Goal: Task Accomplishment & Management: Use online tool/utility

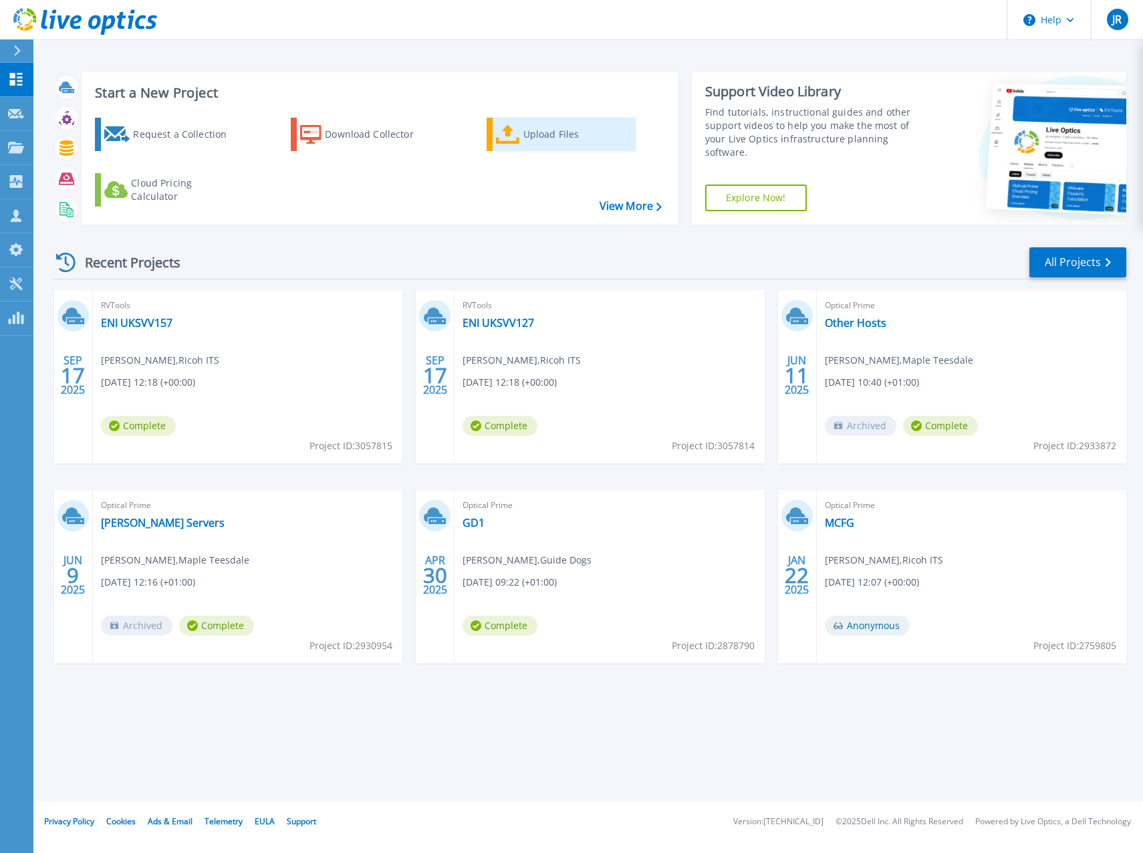
click at [517, 127] on icon at bounding box center [508, 134] width 24 height 19
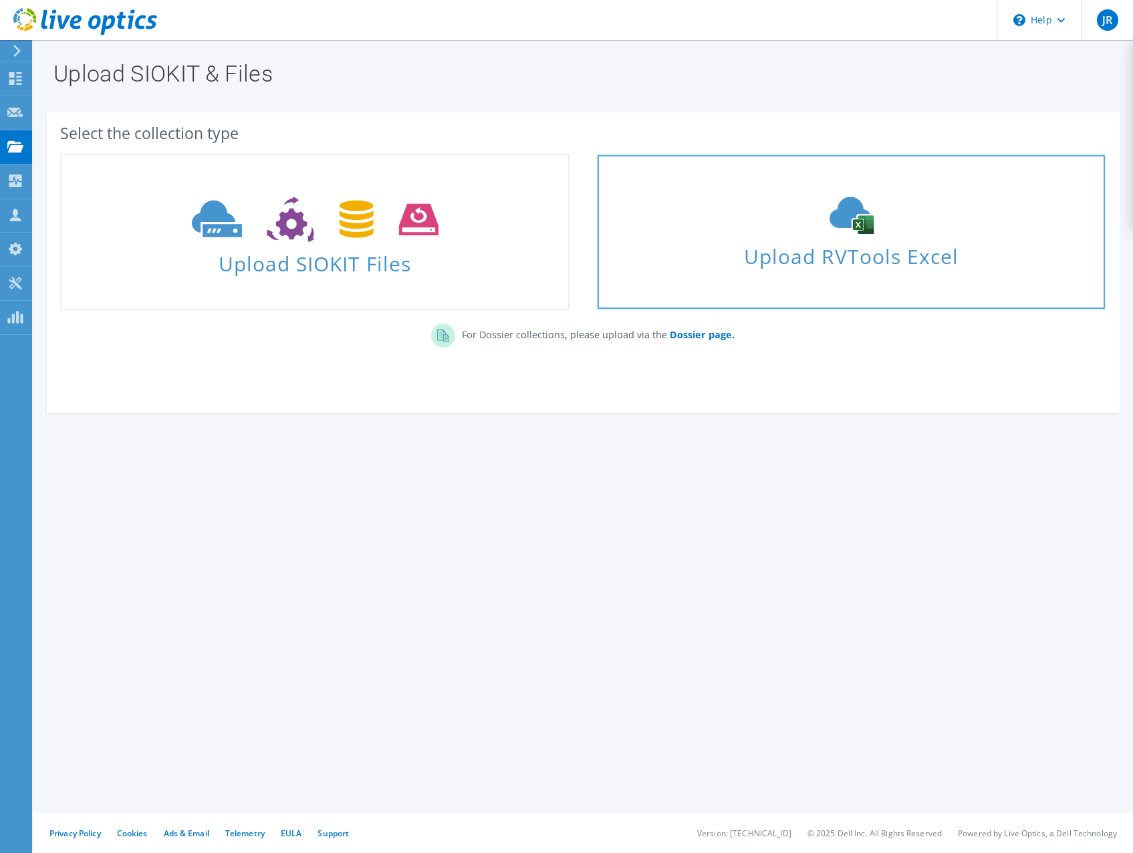
click at [886, 251] on span "Upload RVTools Excel" at bounding box center [851, 253] width 507 height 29
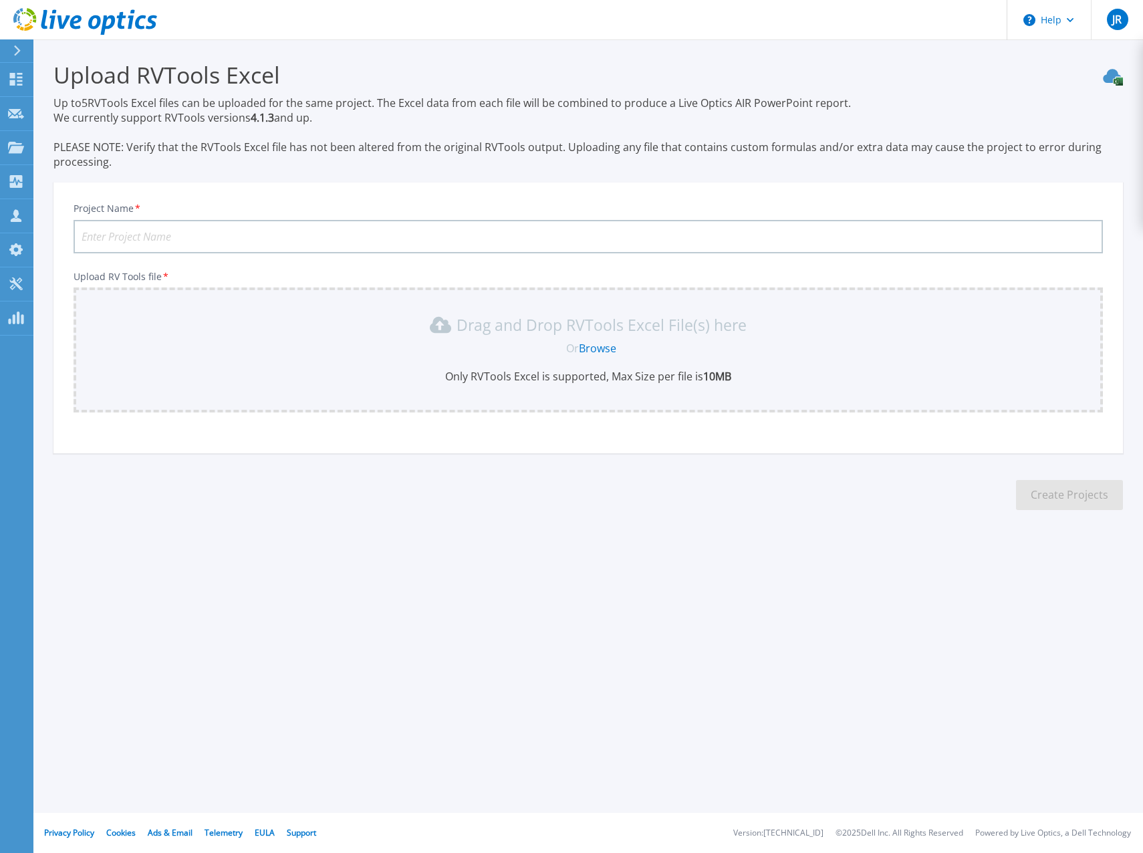
click at [322, 238] on input "Project Name *" at bounding box center [589, 236] width 1030 height 33
type input "London"
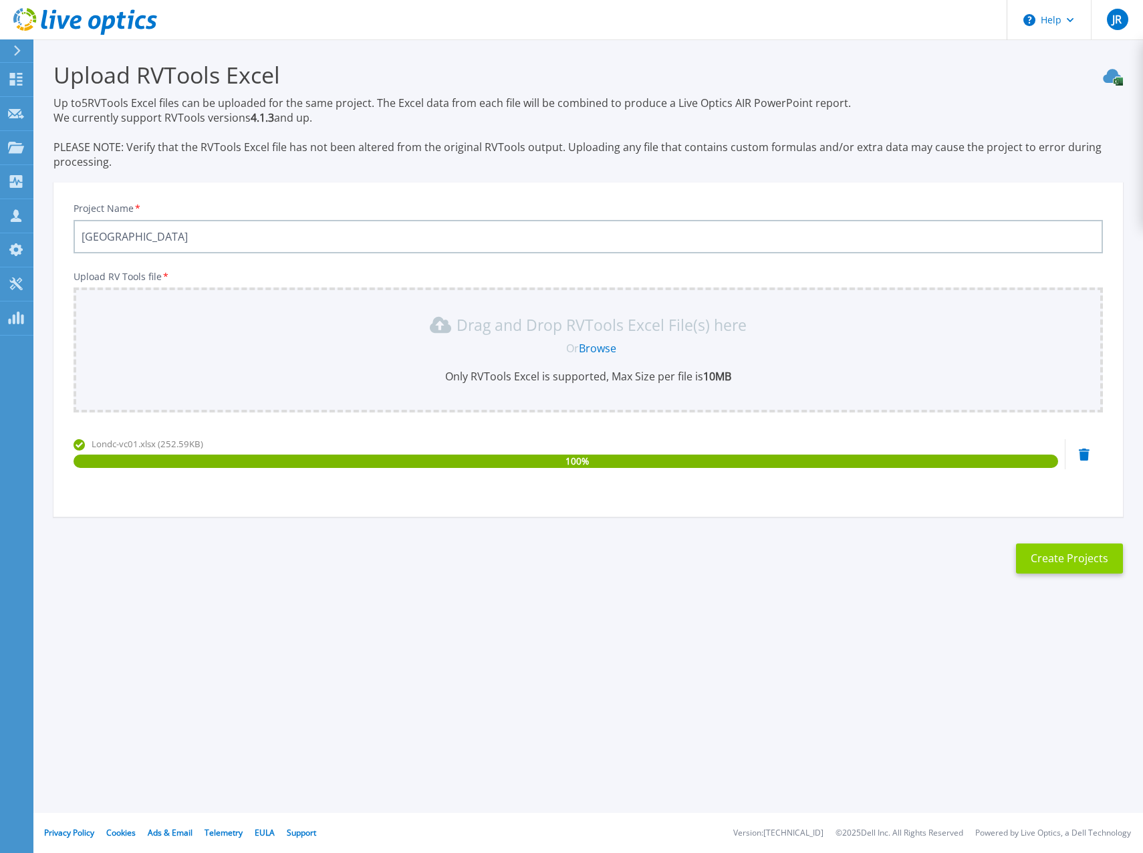
click at [1055, 560] on button "Create Projects" at bounding box center [1069, 559] width 107 height 30
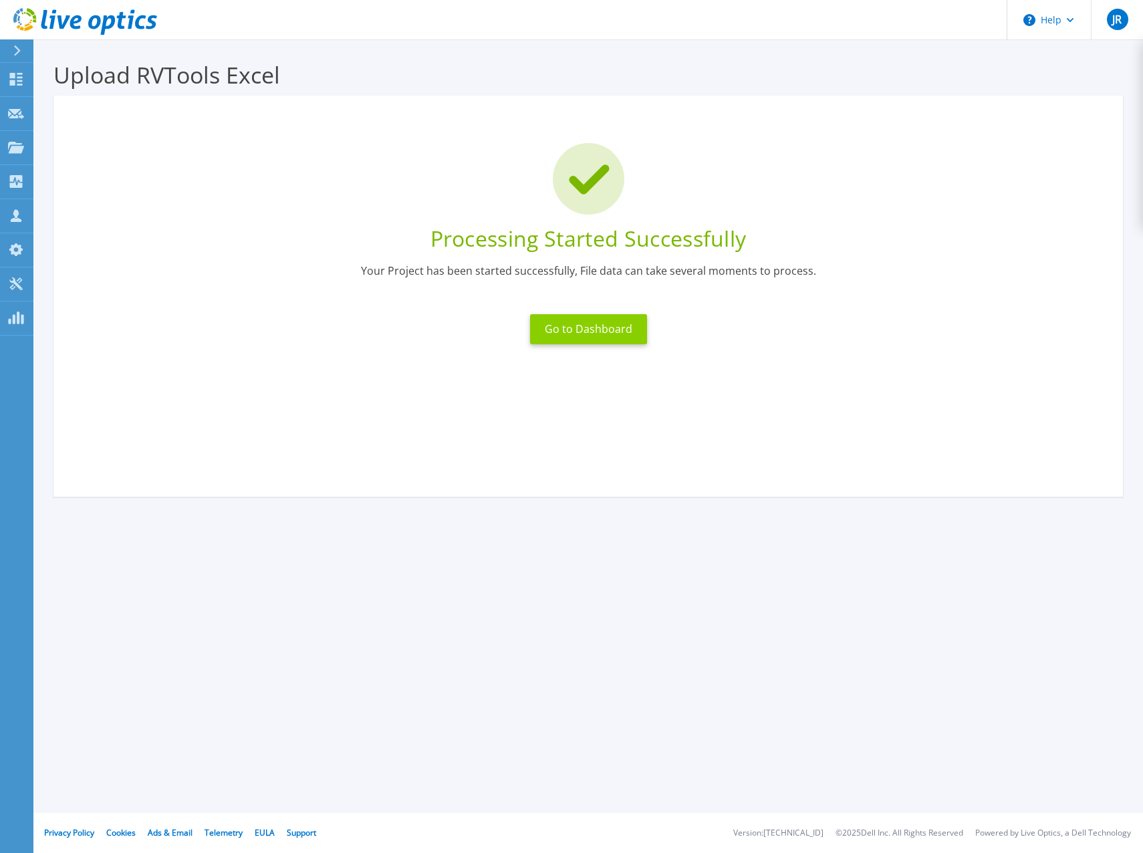
click at [568, 323] on button "Go to Dashboard" at bounding box center [588, 329] width 117 height 30
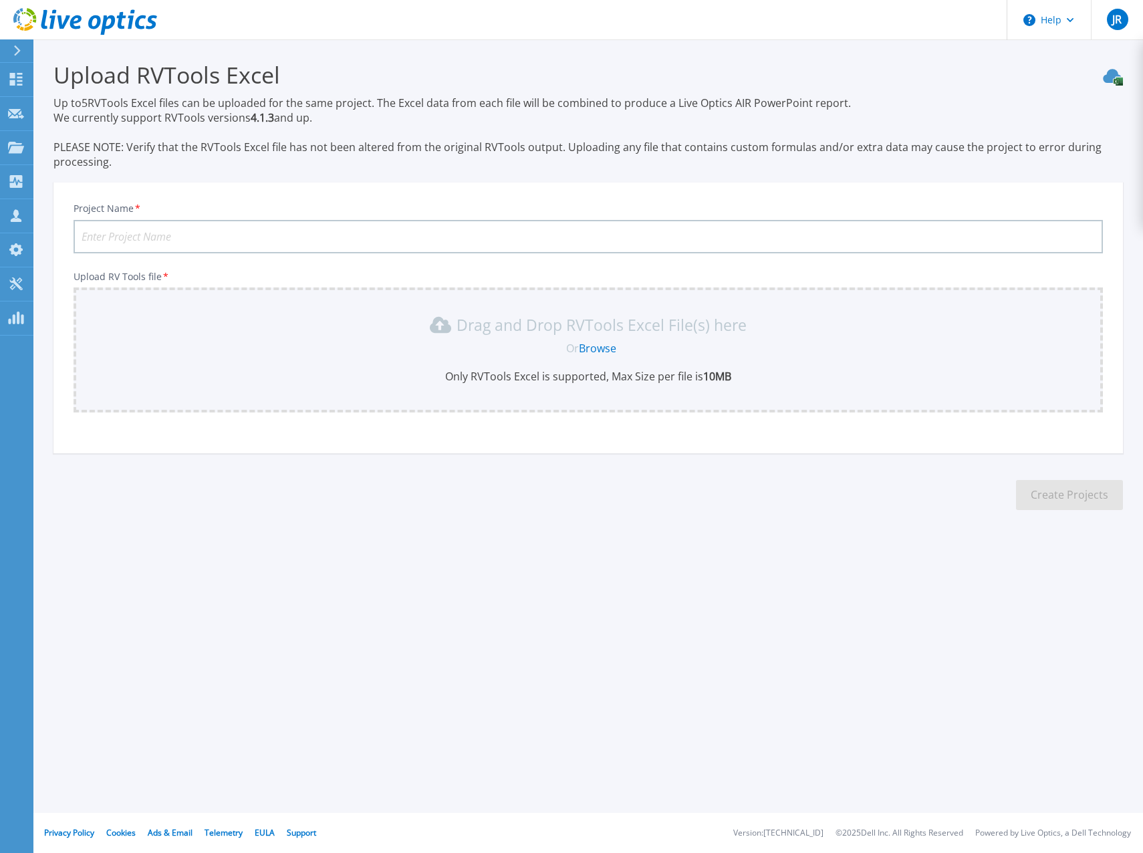
click at [304, 241] on input "Project Name *" at bounding box center [589, 236] width 1030 height 33
type input "[GEOGRAPHIC_DATA]"
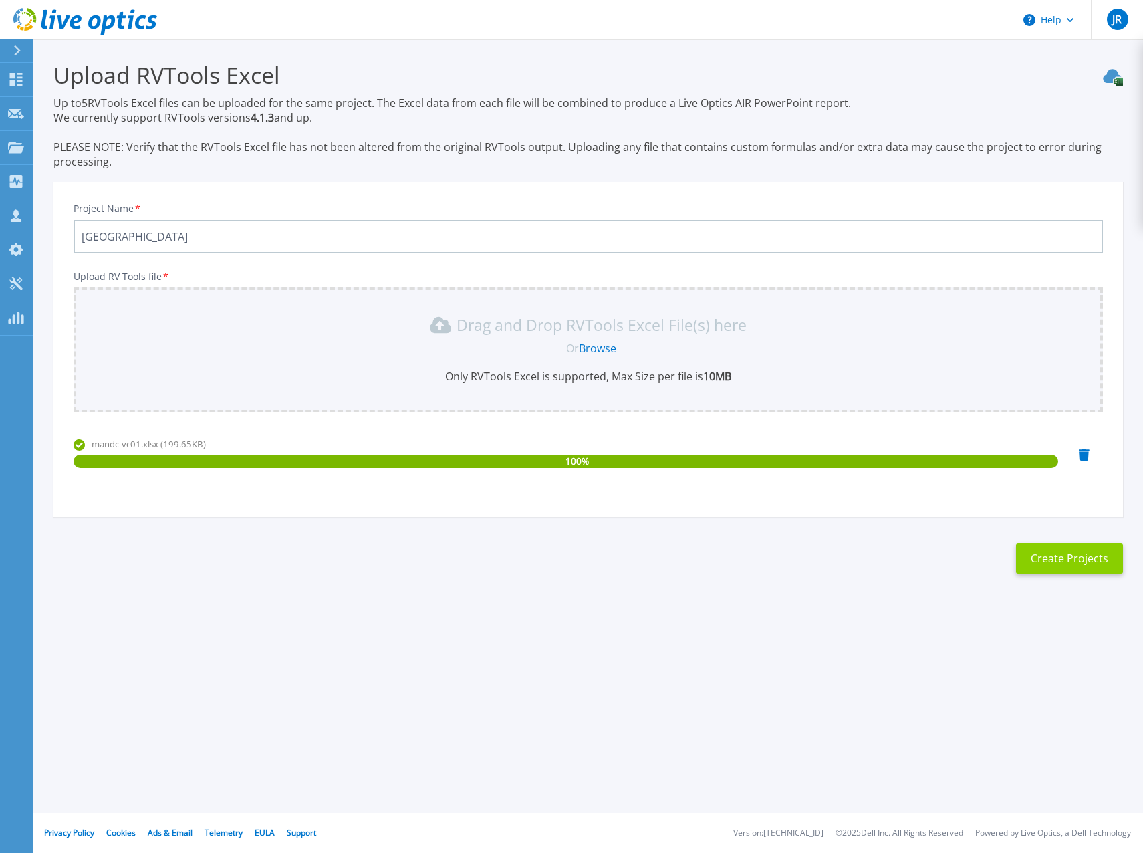
click at [1072, 558] on button "Create Projects" at bounding box center [1069, 559] width 107 height 30
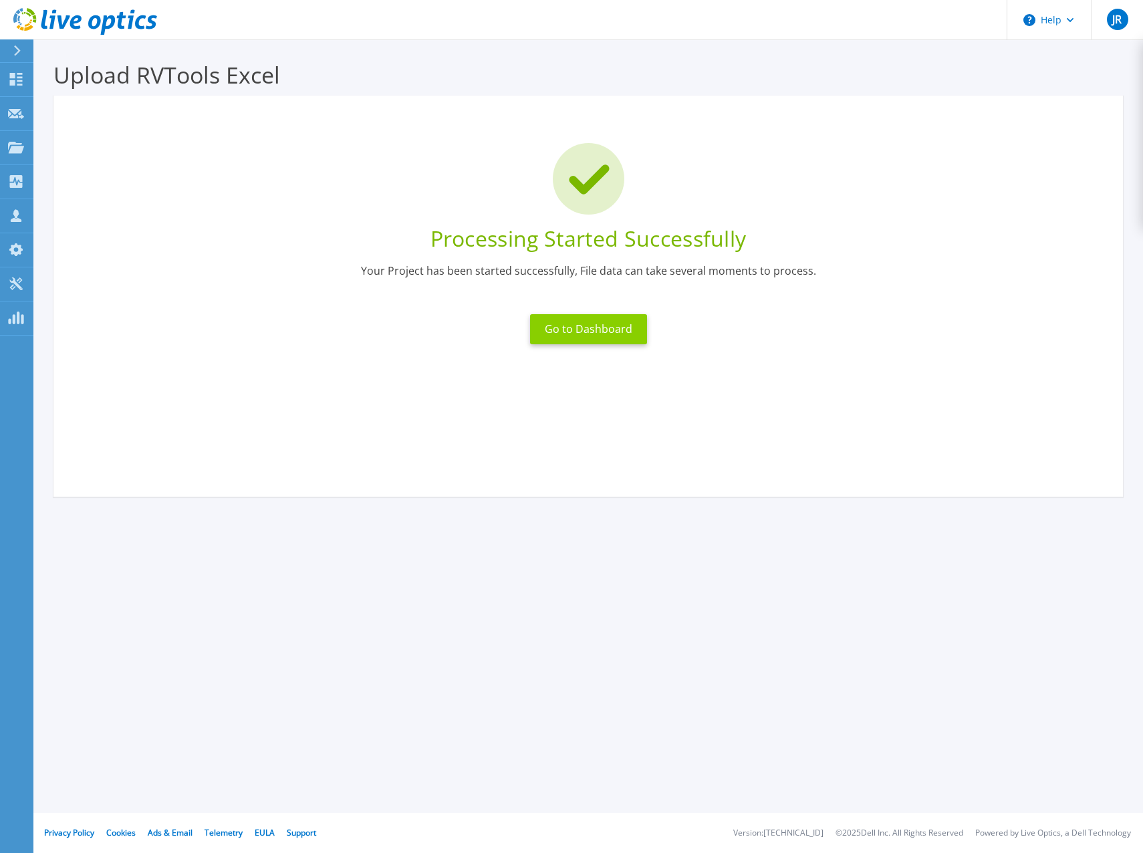
click at [563, 333] on button "Go to Dashboard" at bounding box center [588, 329] width 117 height 30
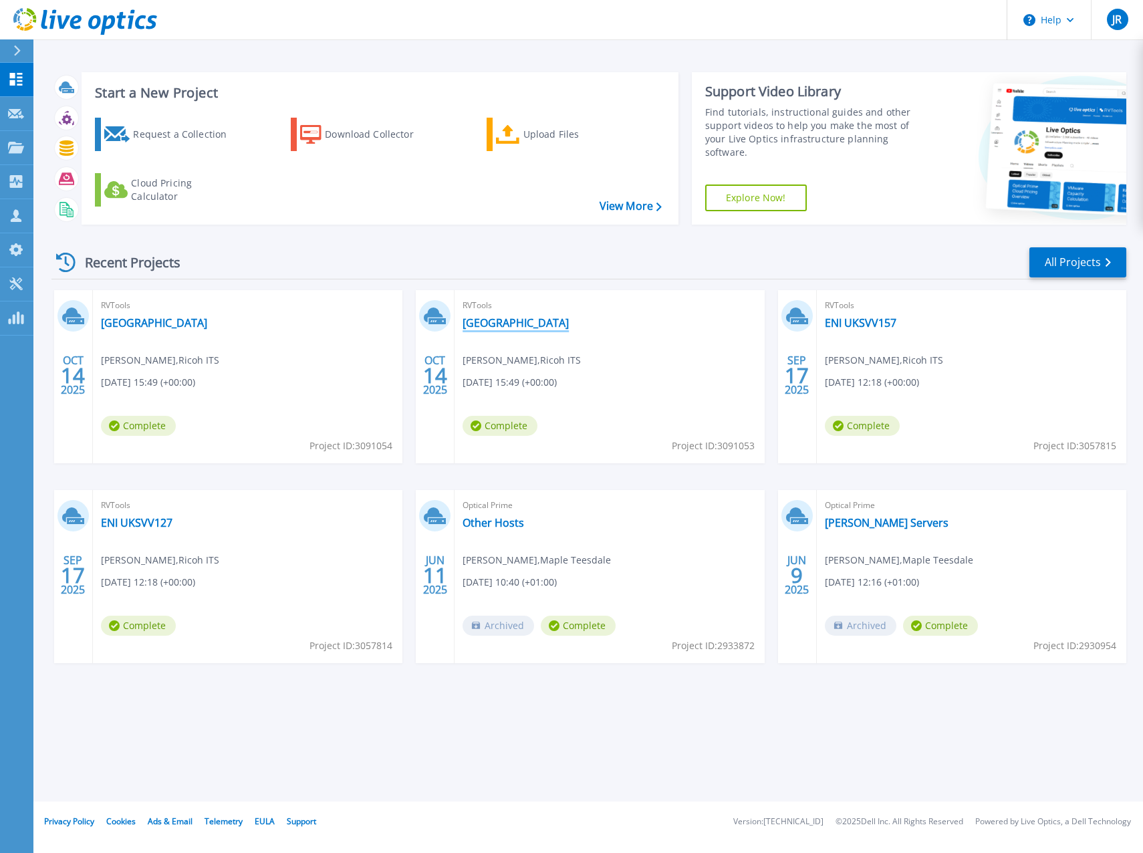
click at [485, 326] on link "[GEOGRAPHIC_DATA]" at bounding box center [516, 322] width 106 height 13
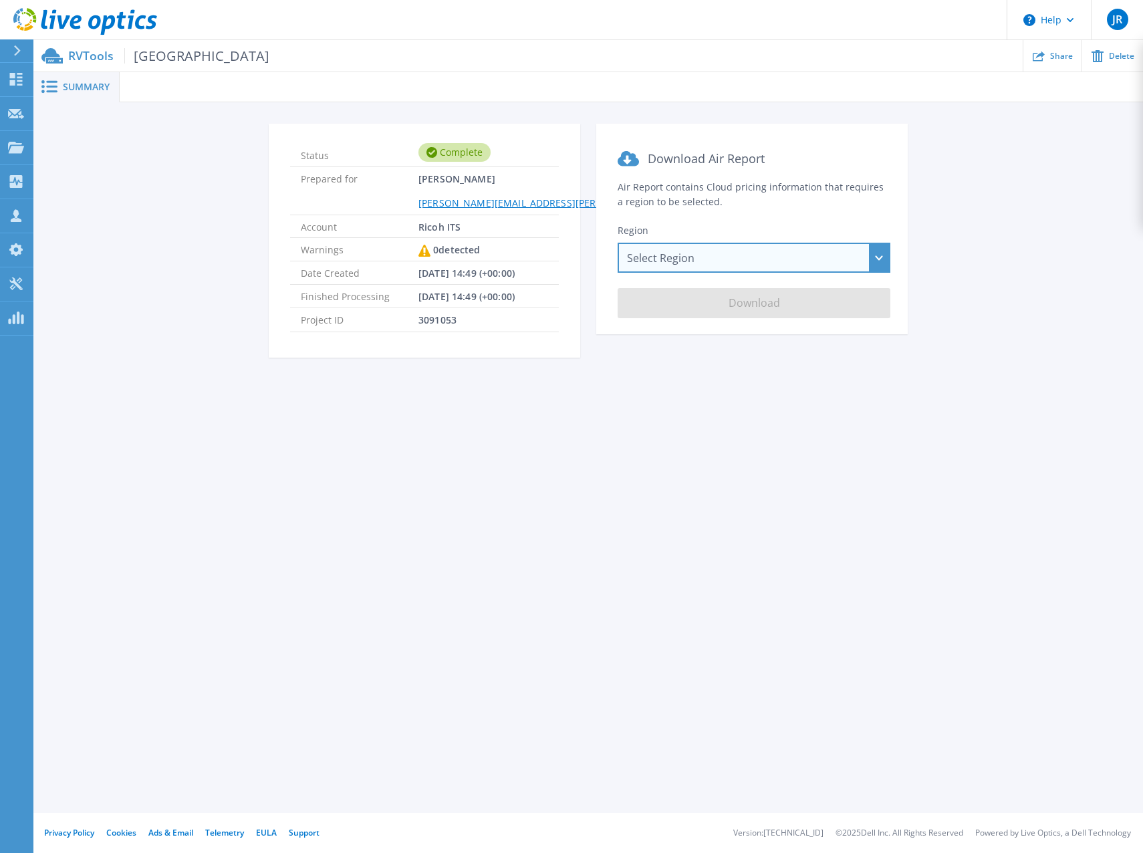
click at [741, 259] on div "Select Region [GEOGRAPHIC_DATA] ([GEOGRAPHIC_DATA]) [GEOGRAPHIC_DATA] ([GEOGRAP…" at bounding box center [754, 258] width 273 height 30
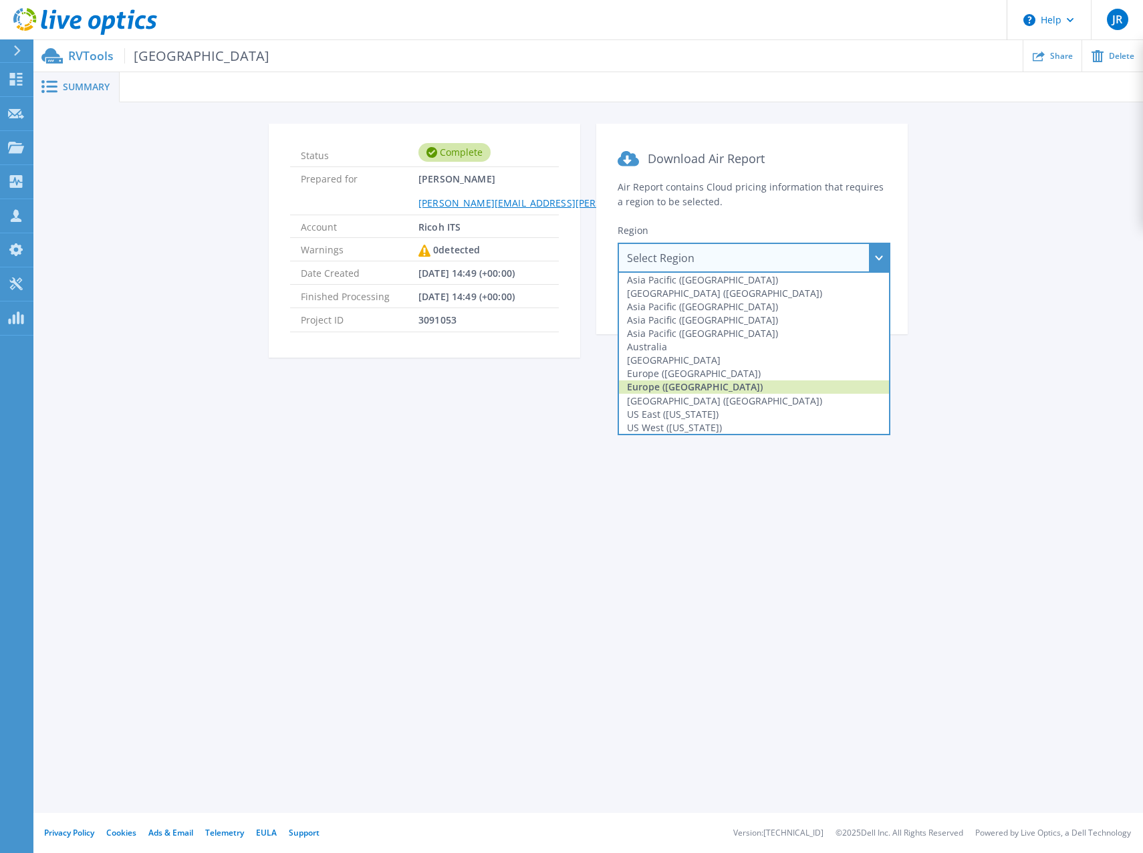
click at [717, 384] on div "Europe (London)" at bounding box center [754, 386] width 270 height 13
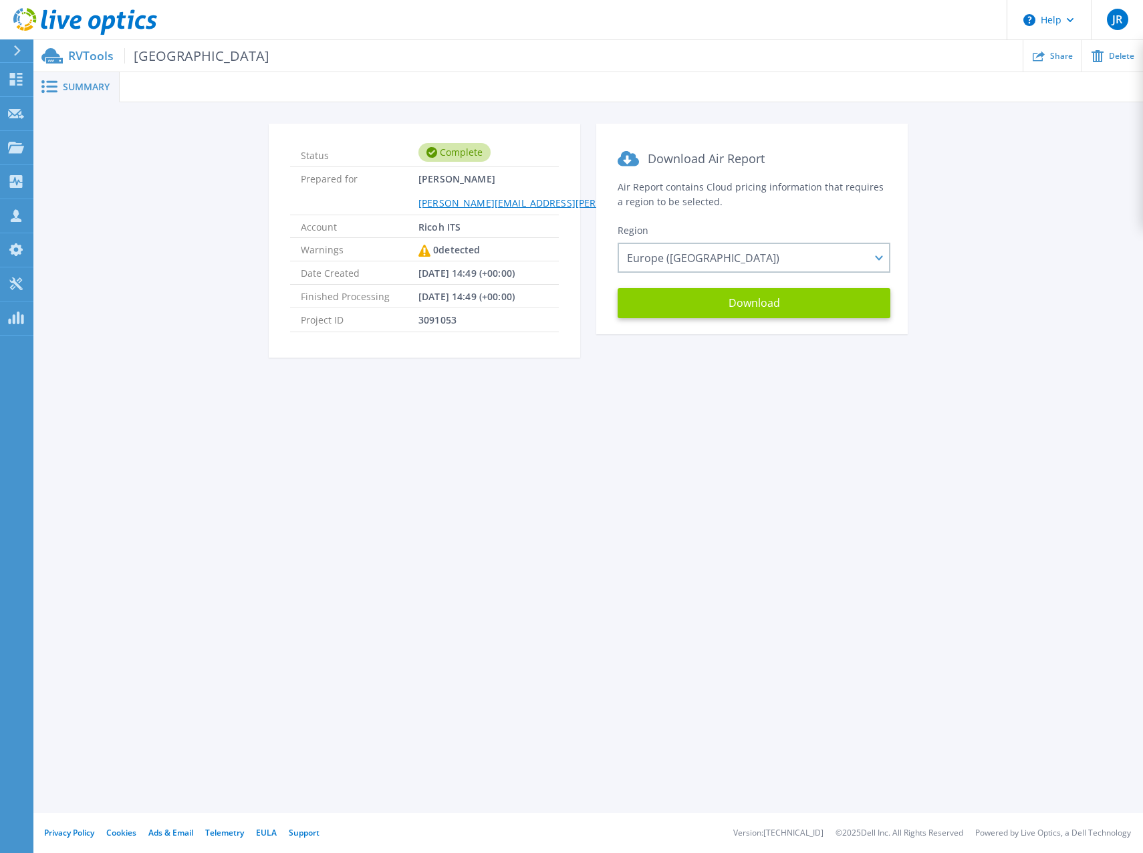
click at [729, 297] on button "Download" at bounding box center [754, 303] width 273 height 30
click at [146, 54] on span "[GEOGRAPHIC_DATA]" at bounding box center [196, 55] width 145 height 15
